Goal: Information Seeking & Learning: Learn about a topic

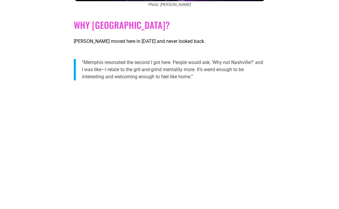
scroll to position [593, 0]
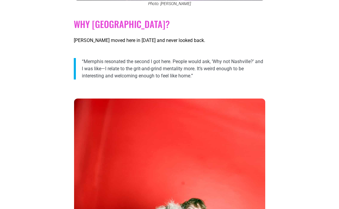
drag, startPoint x: 195, startPoint y: 77, endPoint x: 82, endPoint y: 62, distance: 114.4
click at [82, 62] on p "“Memphis resonated the second I got here. People would ask, ‘Why not Nashville?…" at bounding box center [173, 68] width 183 height 21
copy p "“Memphis resonated the second I got here. People would ask, ‘Why not Nashville?…"
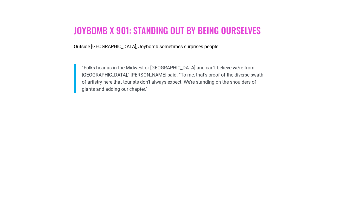
scroll to position [1286, 0]
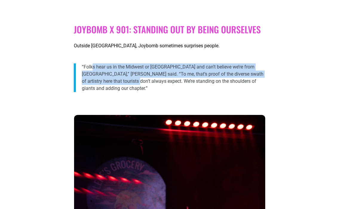
drag, startPoint x: 126, startPoint y: 81, endPoint x: 81, endPoint y: 66, distance: 46.8
click at [81, 66] on blockquote "“Folks hear us in the Midwest or [GEOGRAPHIC_DATA] and can’t believe we’re from…" at bounding box center [169, 78] width 191 height 29
copy p "“Folks hear us in the Midwest or [GEOGRAPHIC_DATA] and can’t believe we’re from…"
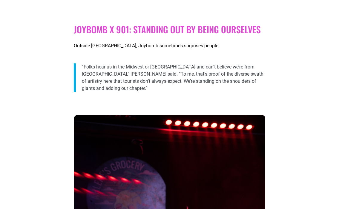
click at [112, 103] on div at bounding box center [169, 101] width 191 height 15
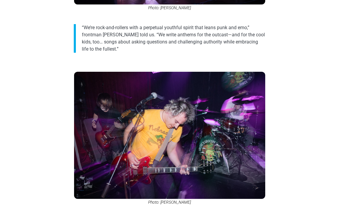
scroll to position [393, 0]
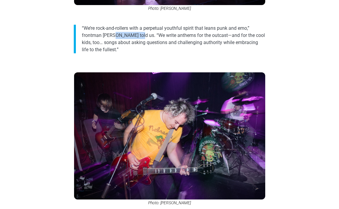
drag, startPoint x: 130, startPoint y: 35, endPoint x: 103, endPoint y: 35, distance: 26.9
click at [103, 35] on p "“We’re rock-and-rollers with a perpetual youthful spirit that leans punk and em…" at bounding box center [173, 39] width 183 height 29
copy p "[PERSON_NAME]"
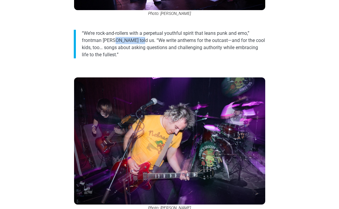
scroll to position [389, 0]
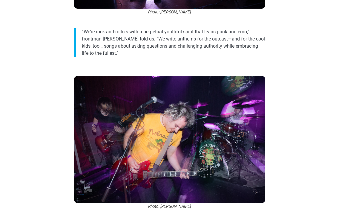
click at [179, 64] on div at bounding box center [169, 66] width 191 height 15
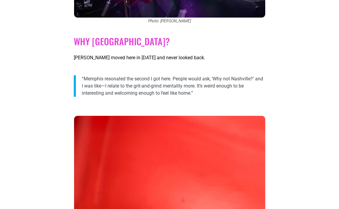
scroll to position [585, 0]
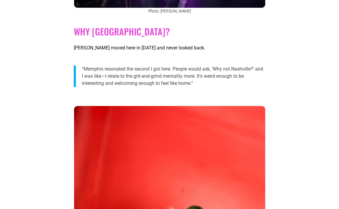
drag, startPoint x: 194, startPoint y: 84, endPoint x: 83, endPoint y: 67, distance: 112.9
click at [83, 67] on p "“Memphis resonated the second I got here. People would ask, ‘Why not Nashville?…" at bounding box center [173, 76] width 183 height 21
copy p "“Memphis resonated the second I got here. People would ask, ‘Why not Nashville?…"
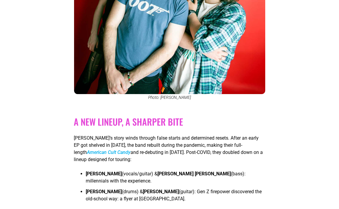
scroll to position [1019, 0]
